Goal: Find specific page/section: Find specific page/section

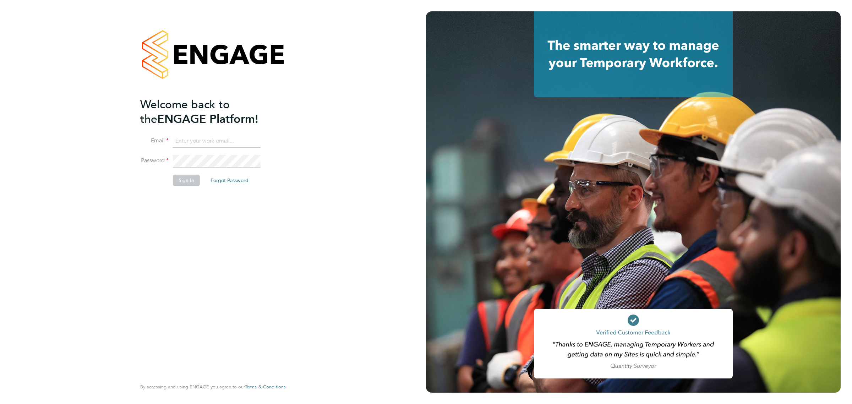
click at [249, 141] on input at bounding box center [217, 141] width 88 height 13
type input "kyle.johnson@prsjobs.com"
click at [189, 176] on button "Sign In" at bounding box center [186, 180] width 27 height 11
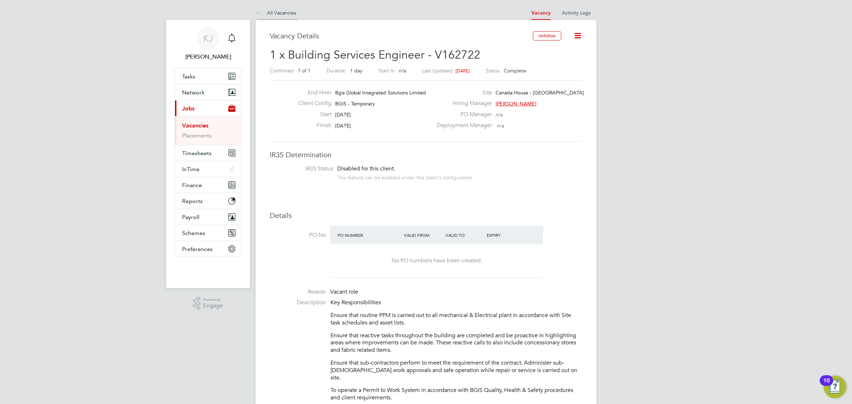
click at [280, 14] on link "All Vacancies" at bounding box center [276, 13] width 40 height 6
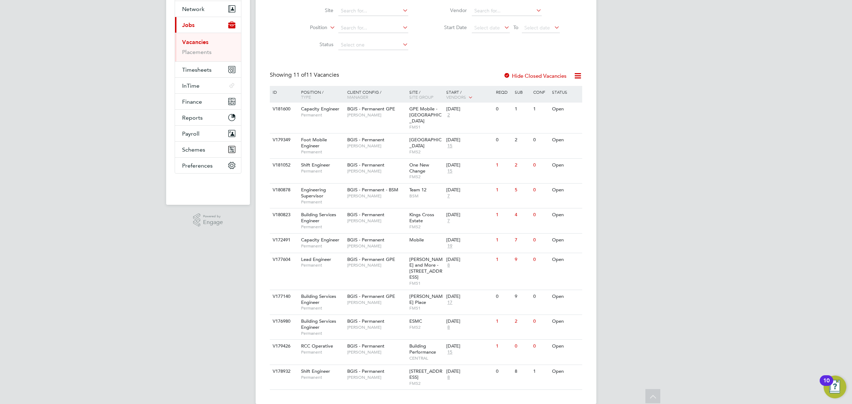
scroll to position [82, 0]
